Goal: Navigation & Orientation: Find specific page/section

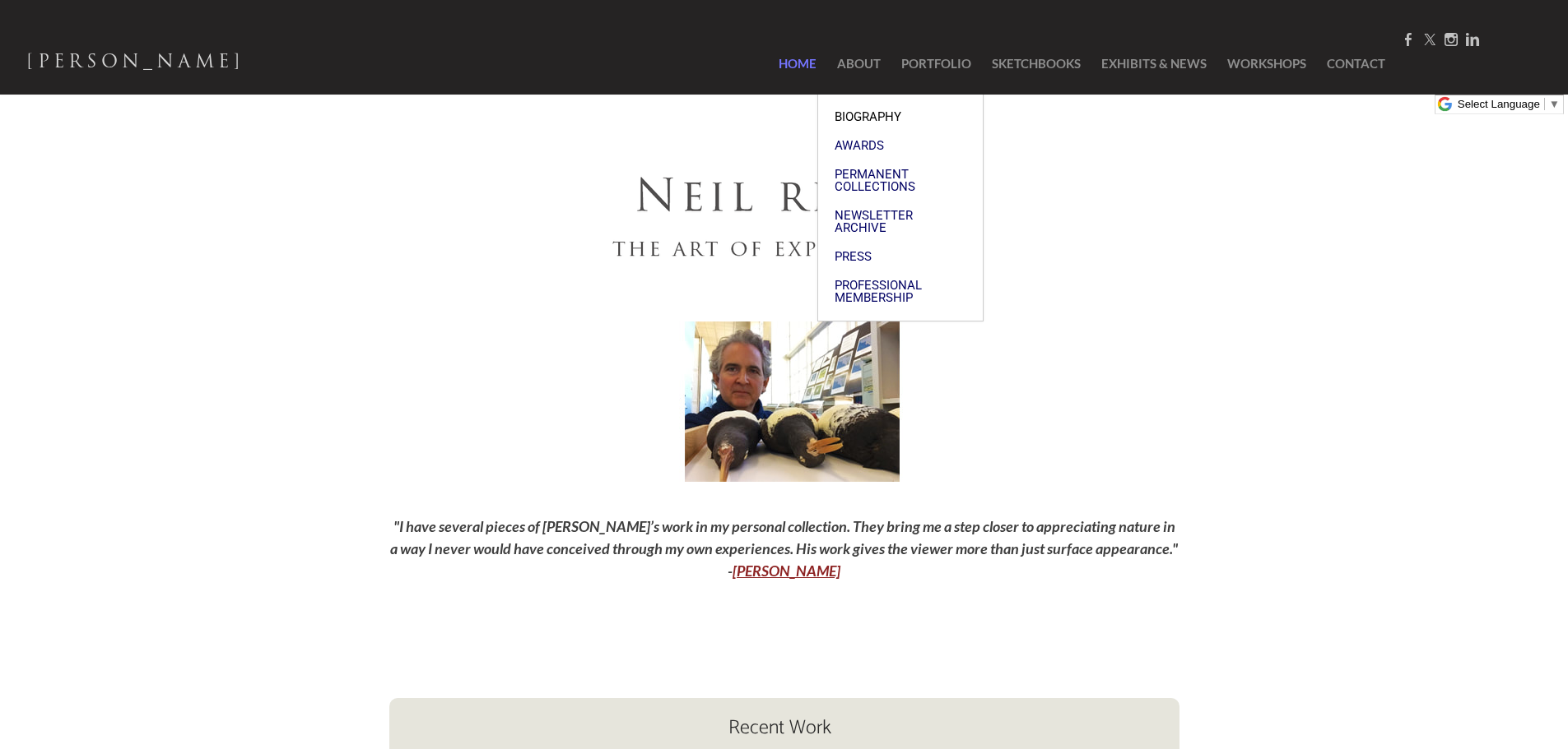
click at [852, 111] on span "Biography" at bounding box center [900, 117] width 132 height 12
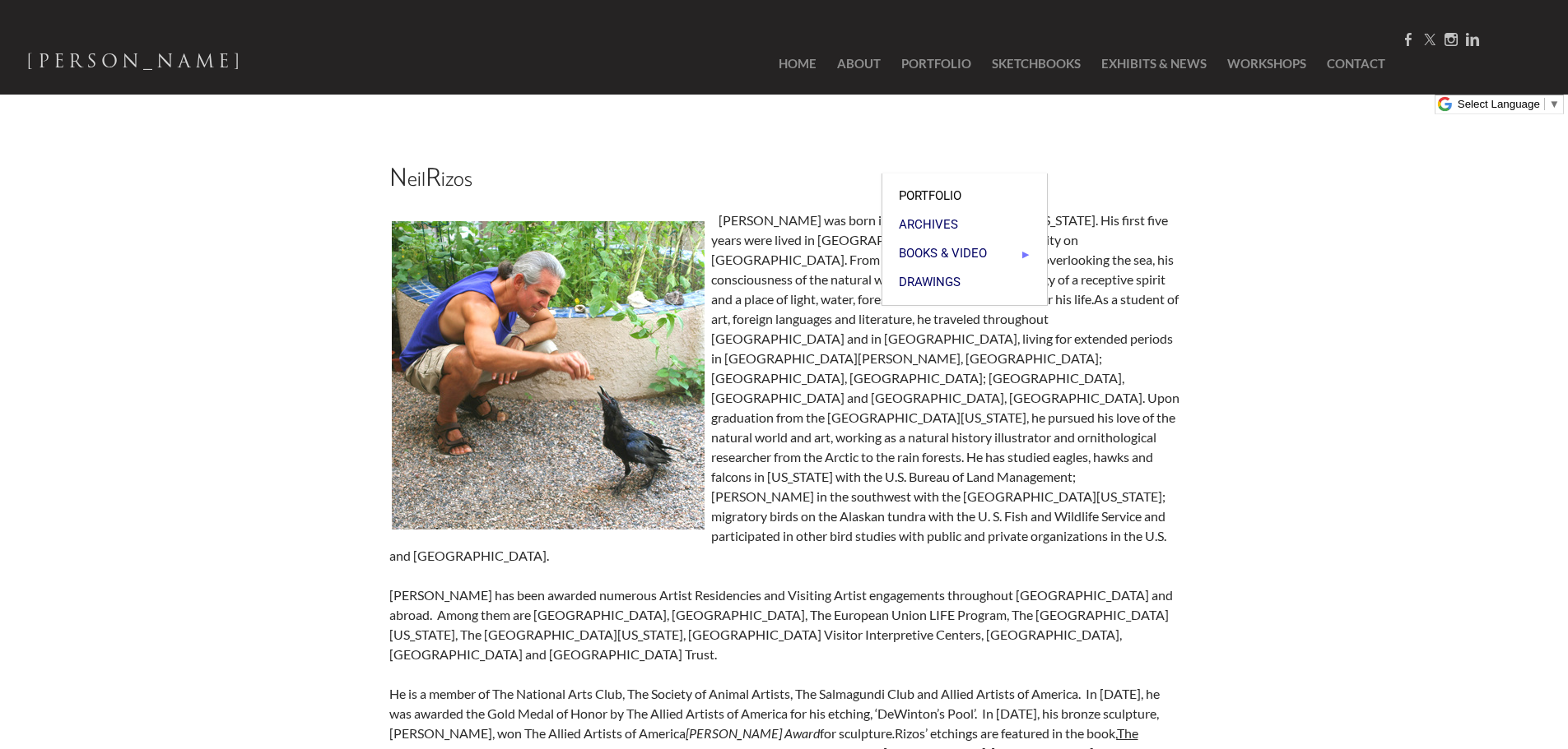
click at [930, 190] on span "Portfolio" at bounding box center [964, 196] width 132 height 12
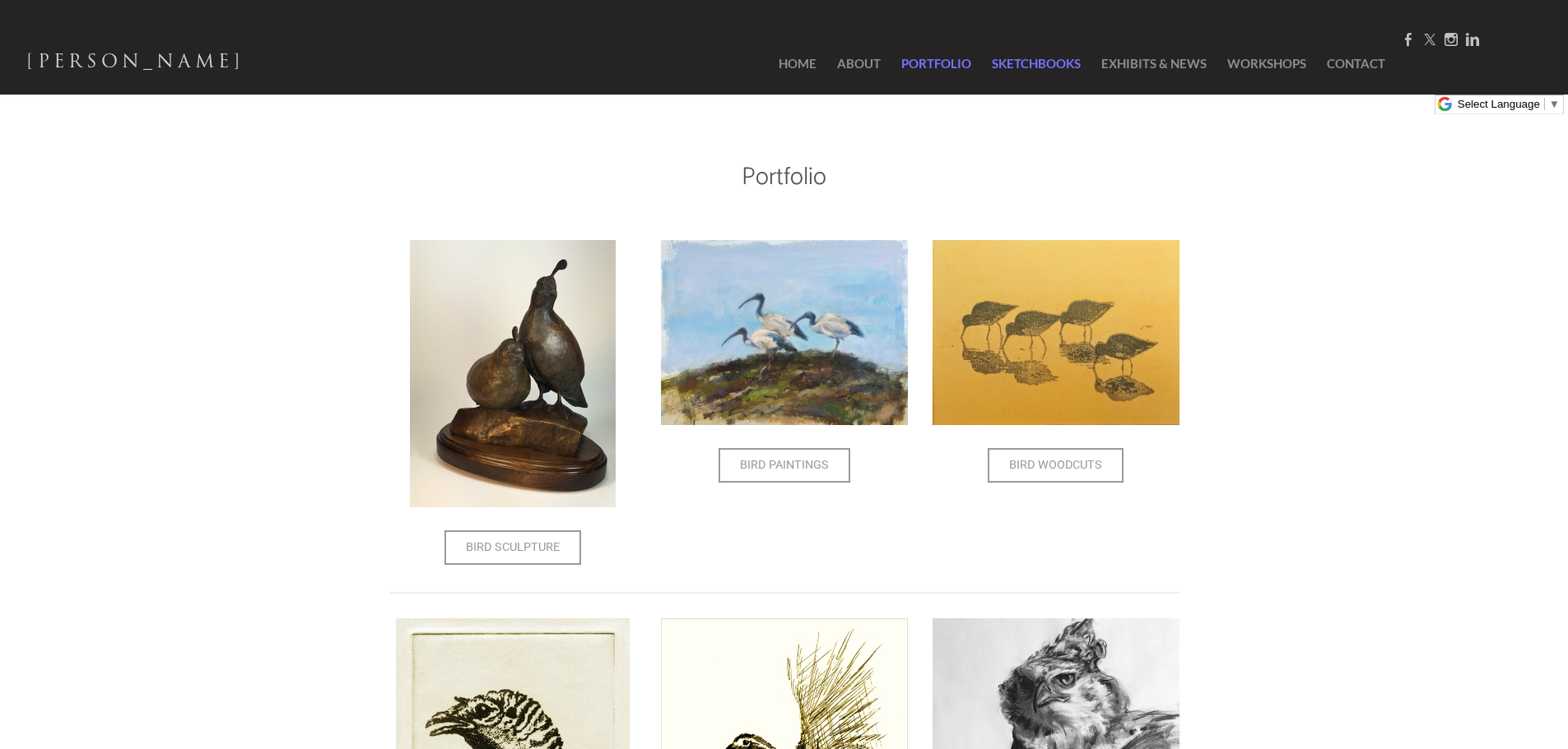
click at [1009, 68] on link "SketchBooks" at bounding box center [1035, 63] width 105 height 61
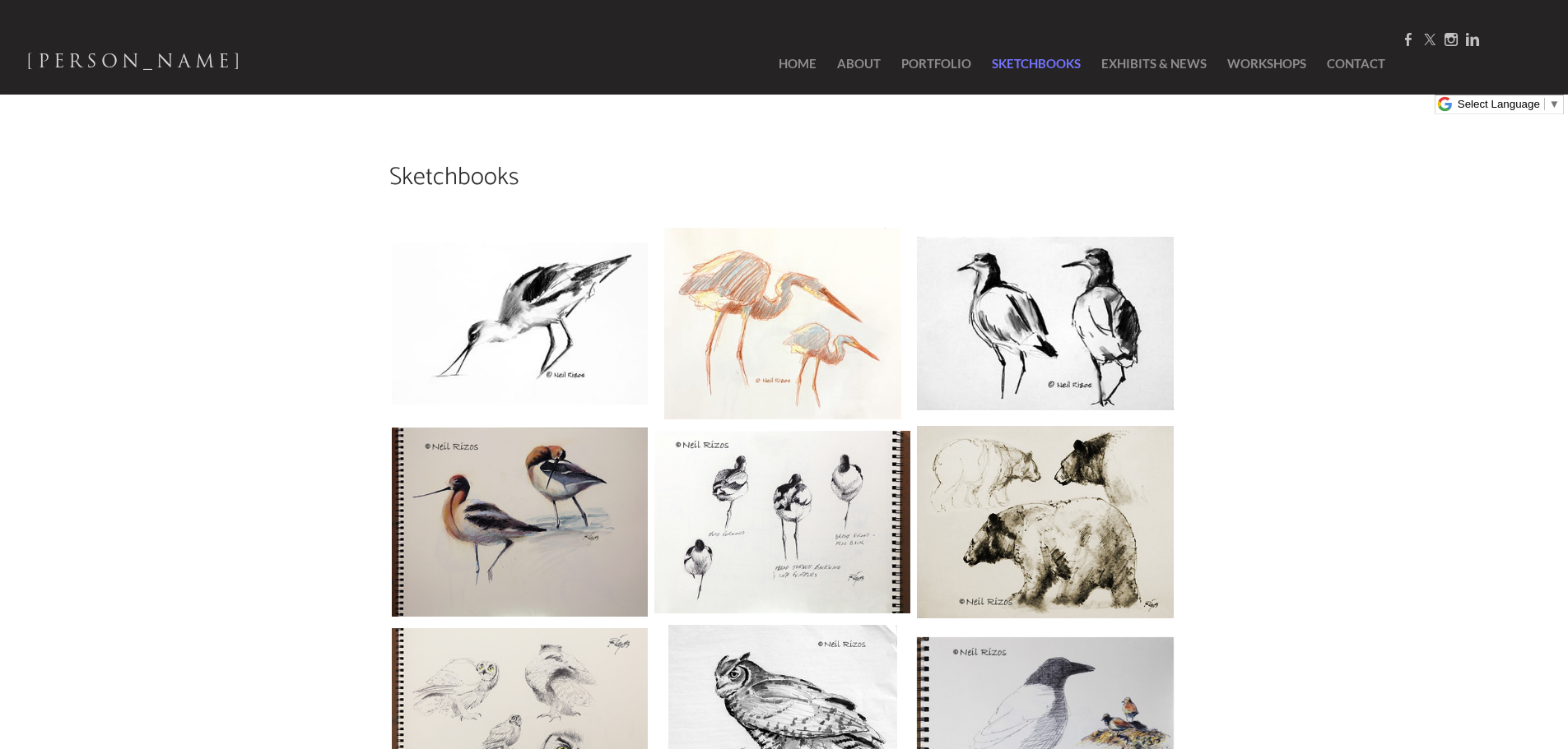
click at [514, 293] on img at bounding box center [520, 325] width 261 height 168
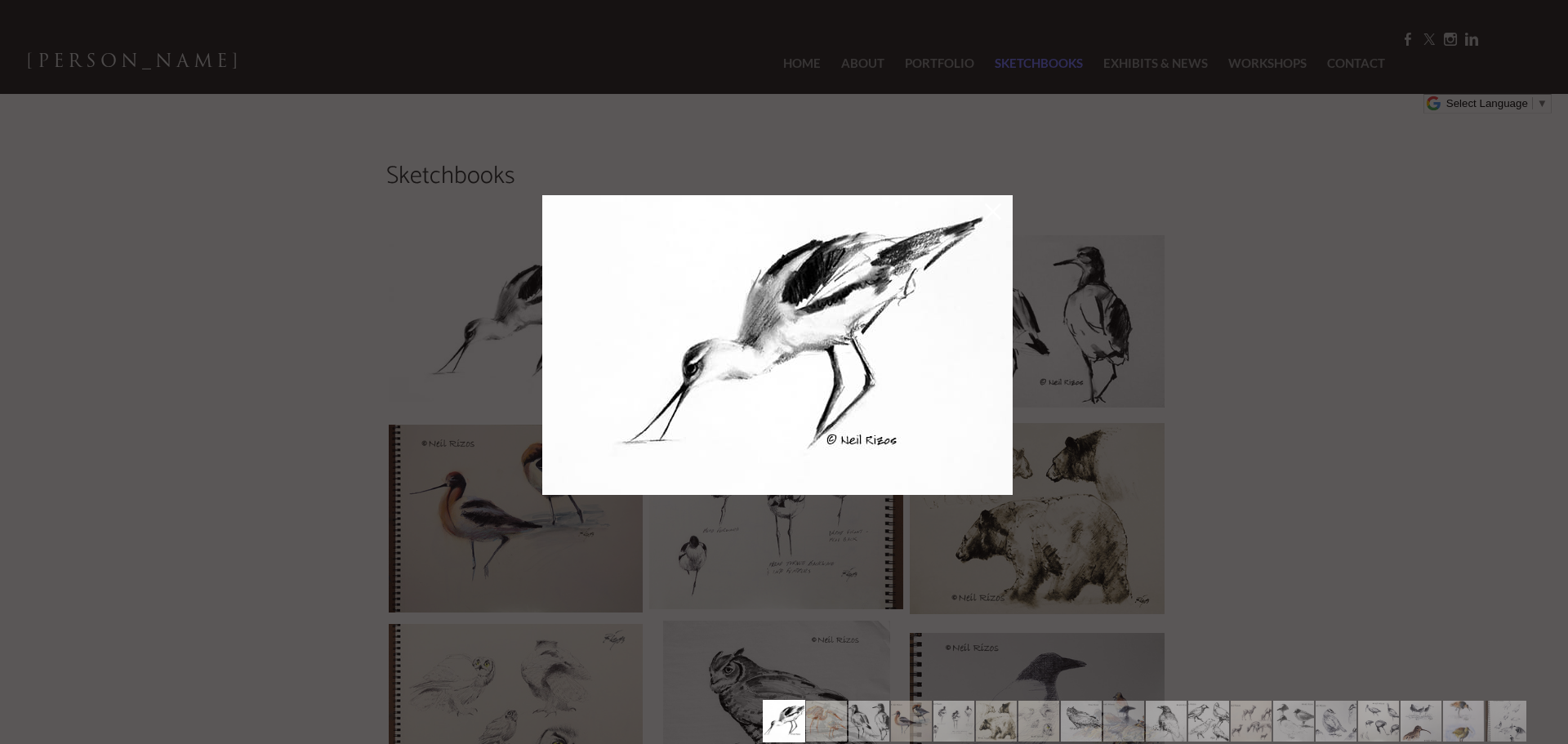
click at [1206, 334] on div at bounding box center [784, 372] width 1568 height 744
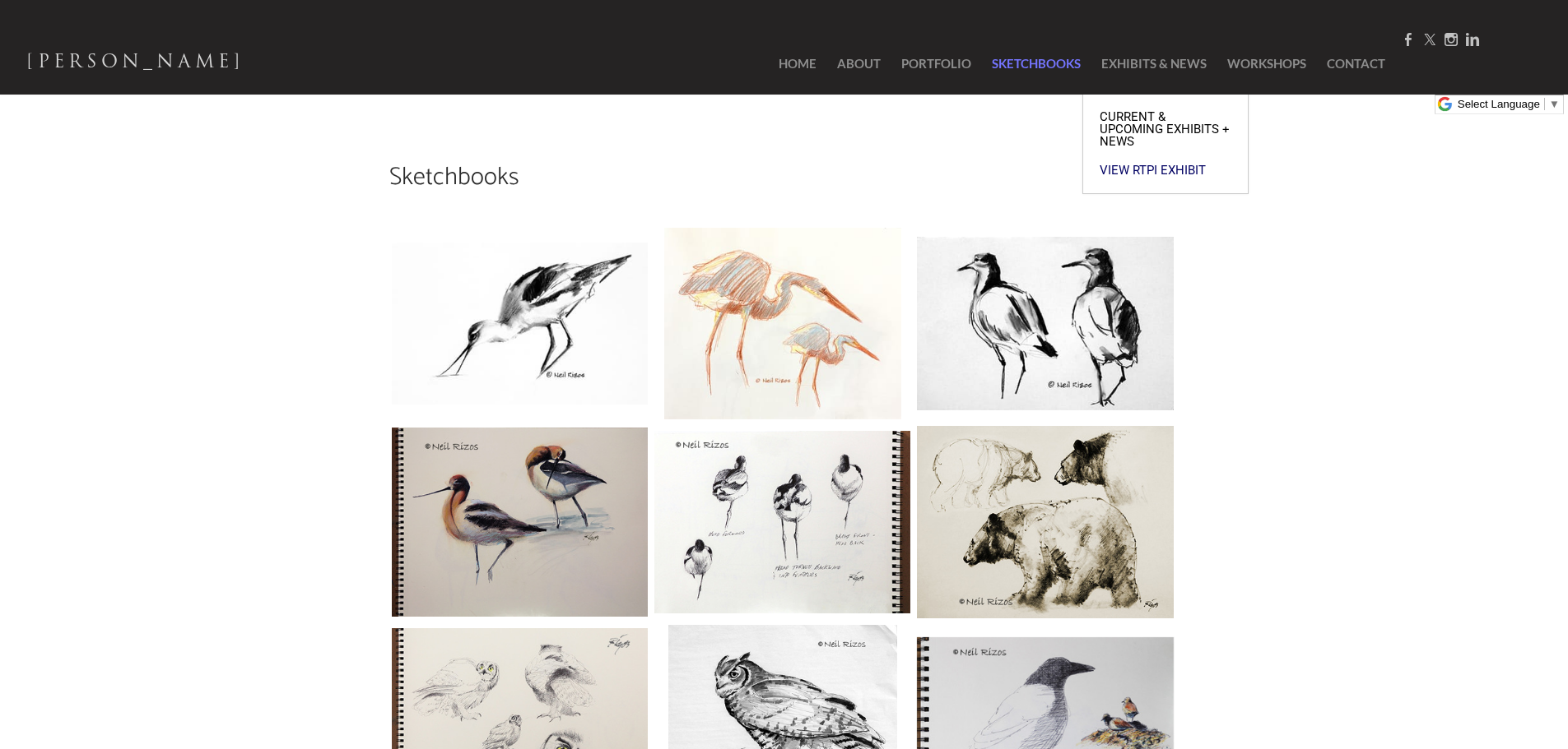
click at [1125, 124] on span "Current & Upcoming Exhibits + News" at bounding box center [1165, 129] width 132 height 37
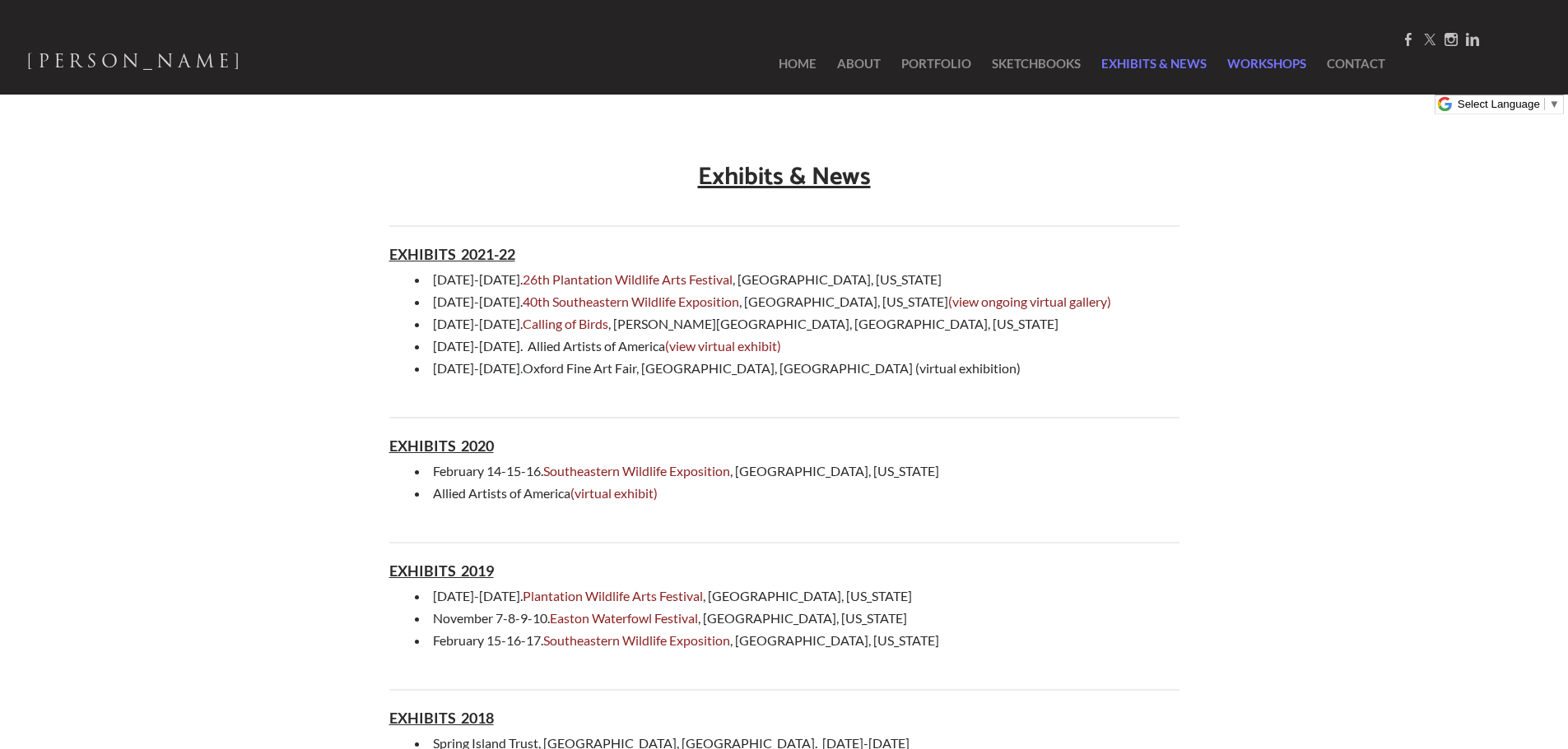
click at [1256, 71] on link "Workshops" at bounding box center [1266, 63] width 95 height 61
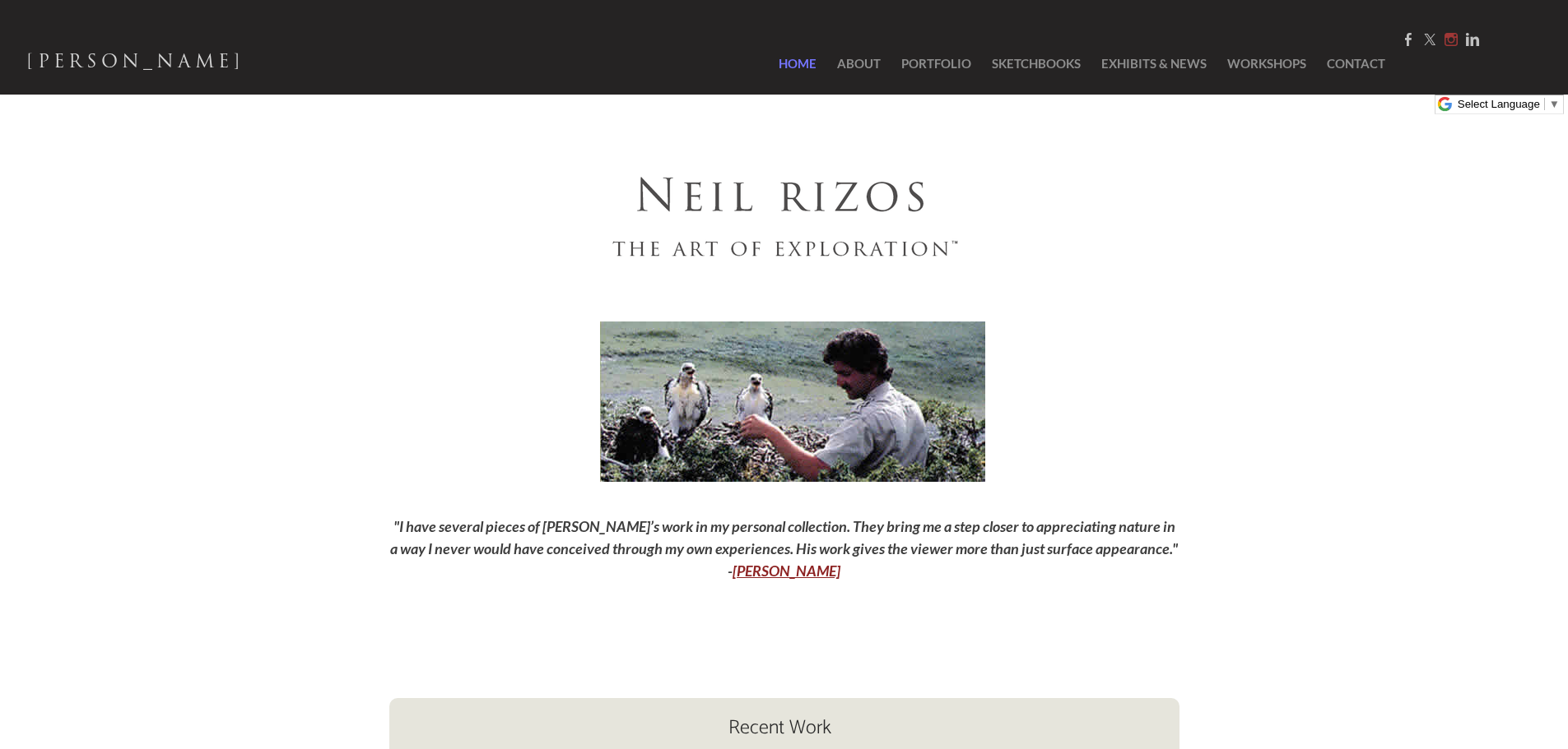
click at [1444, 41] on link "Instagram" at bounding box center [1450, 40] width 13 height 16
